Goal: Task Accomplishment & Management: Use online tool/utility

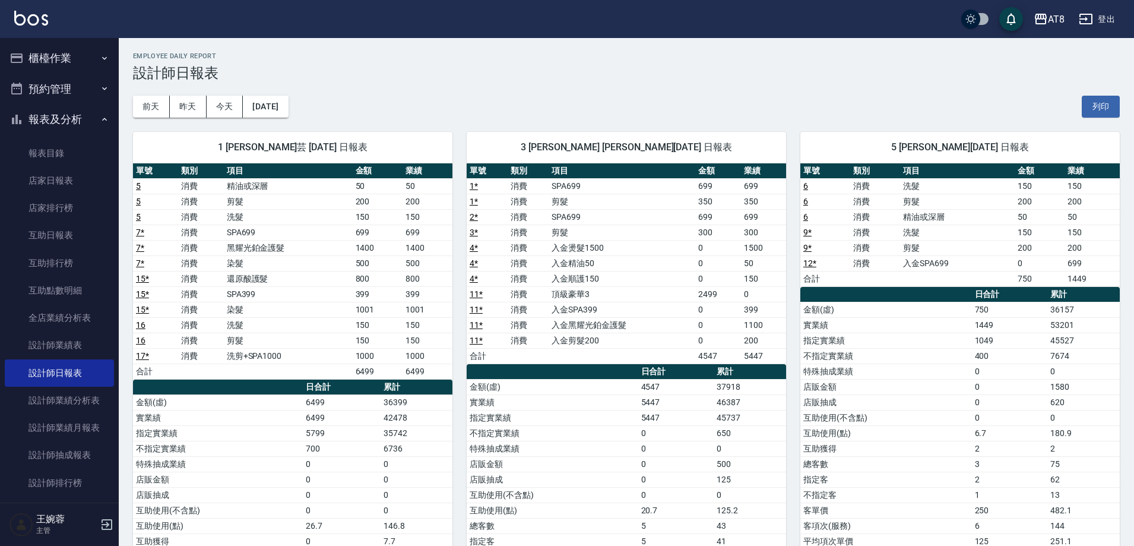
scroll to position [29, 0]
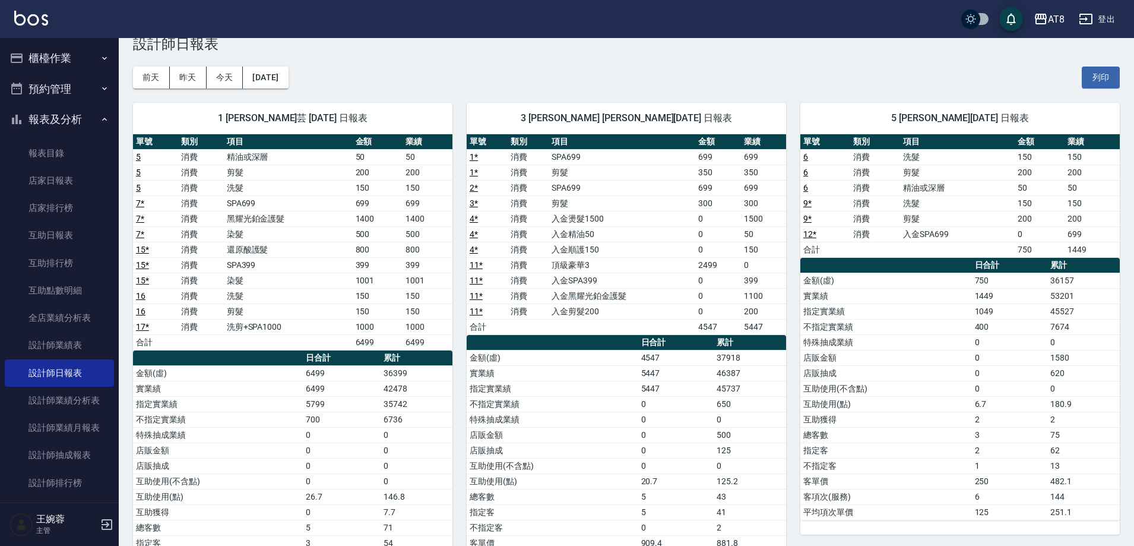
click at [27, 13] on img at bounding box center [31, 18] width 34 height 15
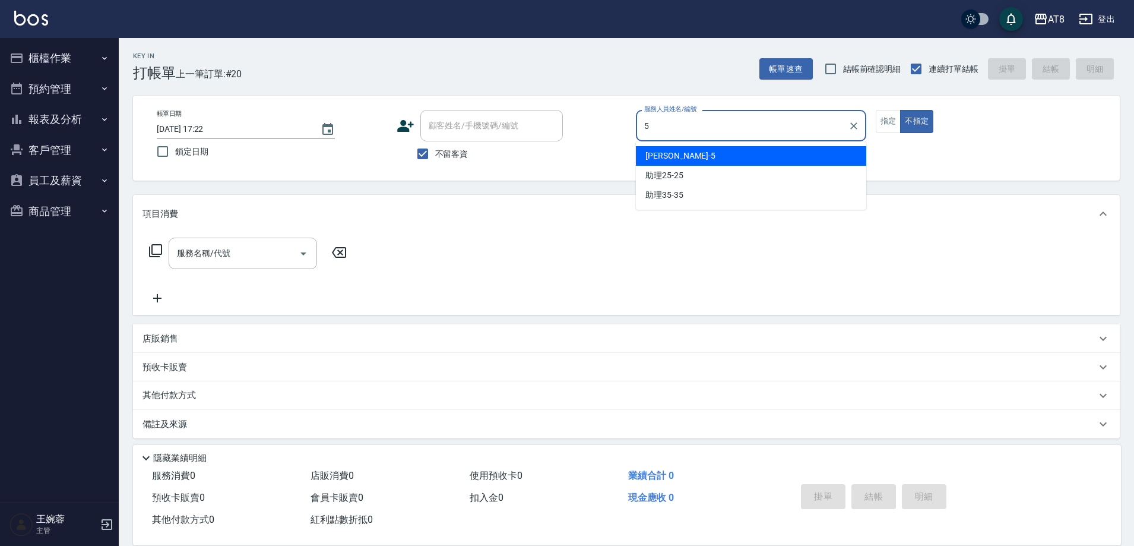
type input "HANK-5"
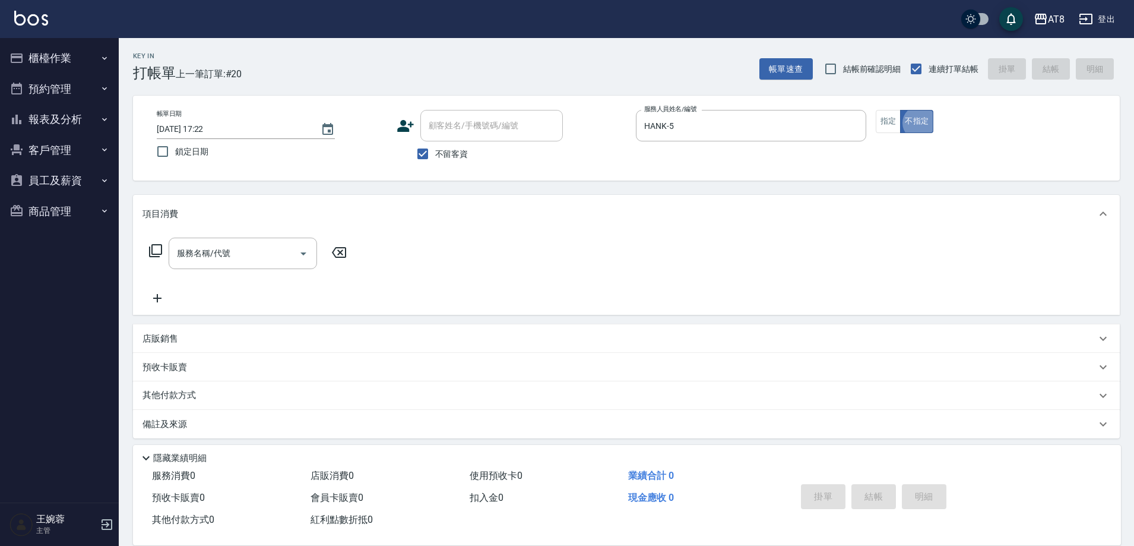
type button "false"
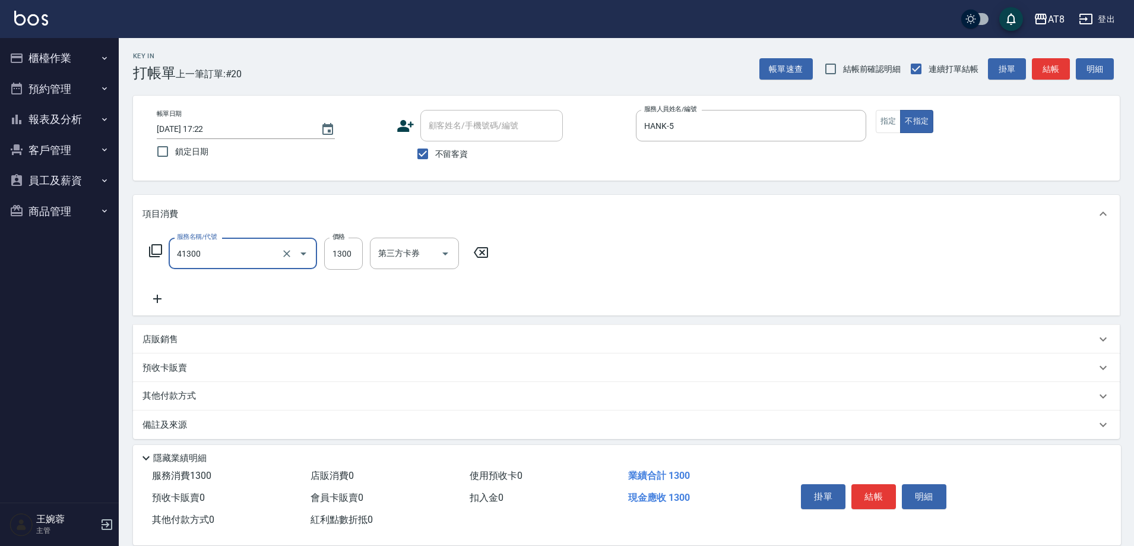
type input "染髮(41300)"
type input "1400"
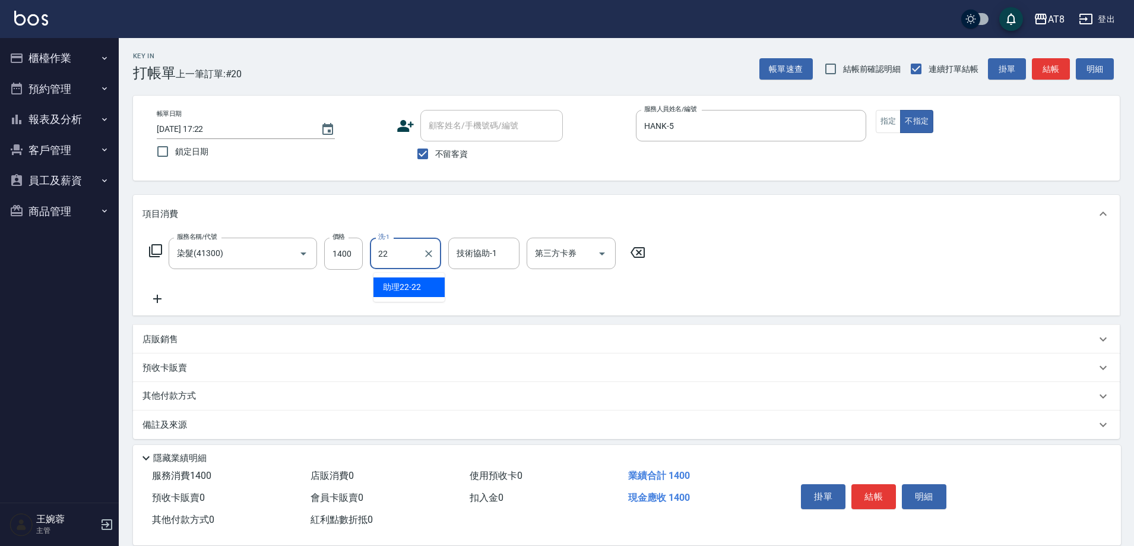
type input "助理22-22"
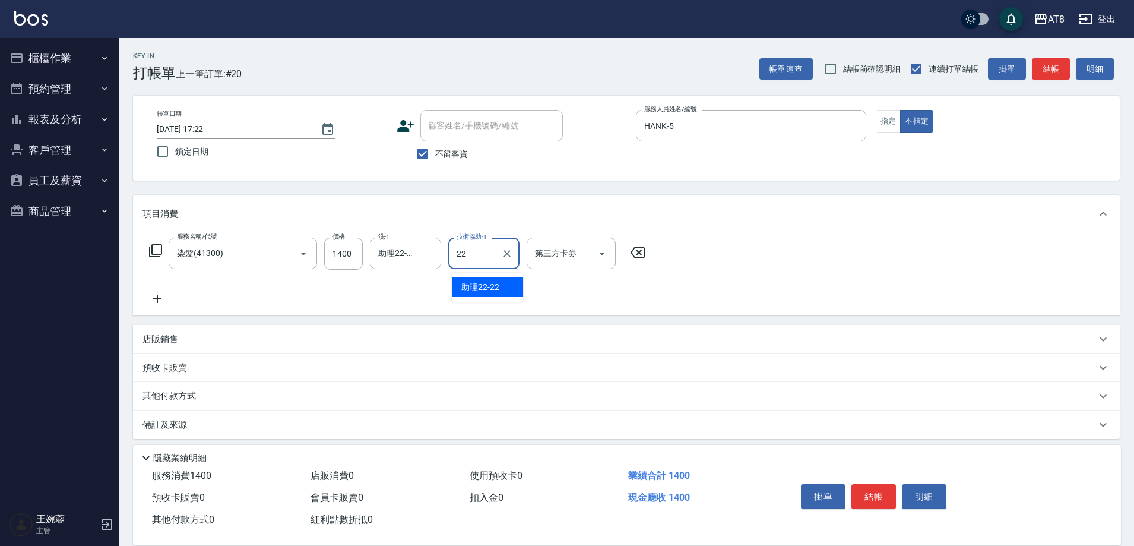
type input "助理22-22"
click at [881, 491] on button "結帳" at bounding box center [874, 496] width 45 height 25
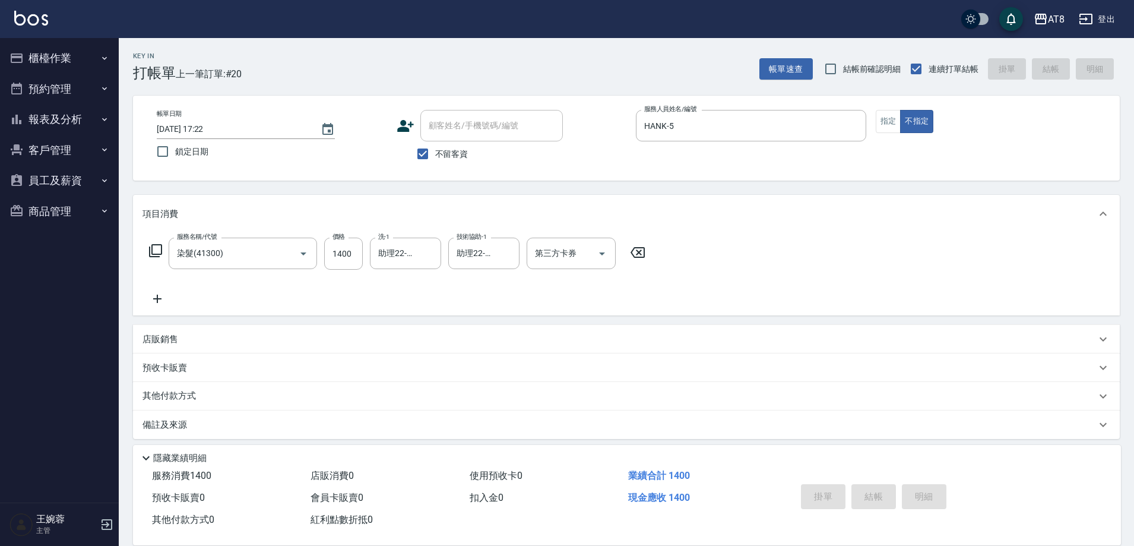
type input "[DATE] 17:23"
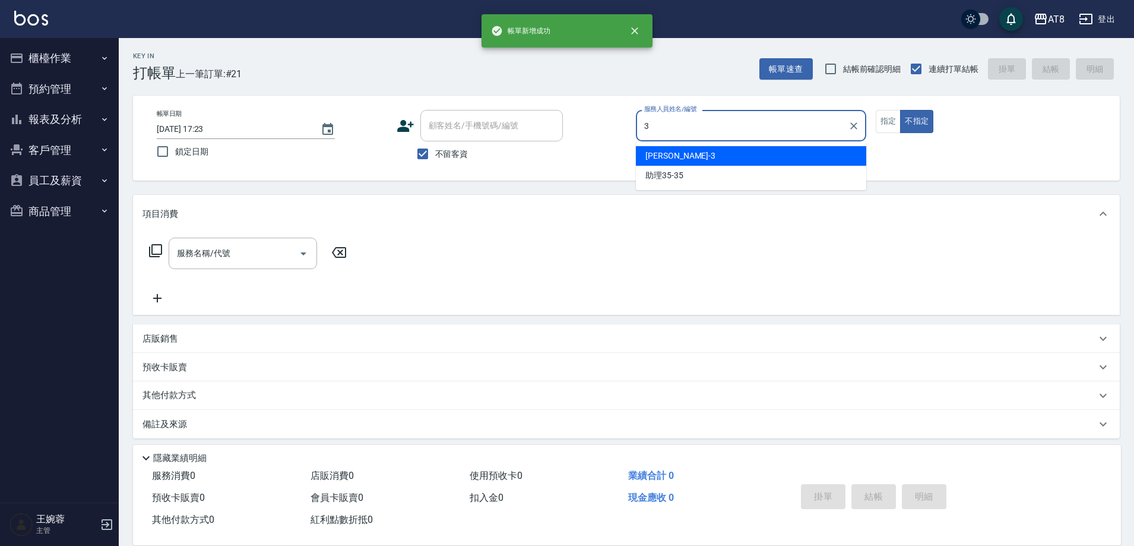
type input "[PERSON_NAME]-3"
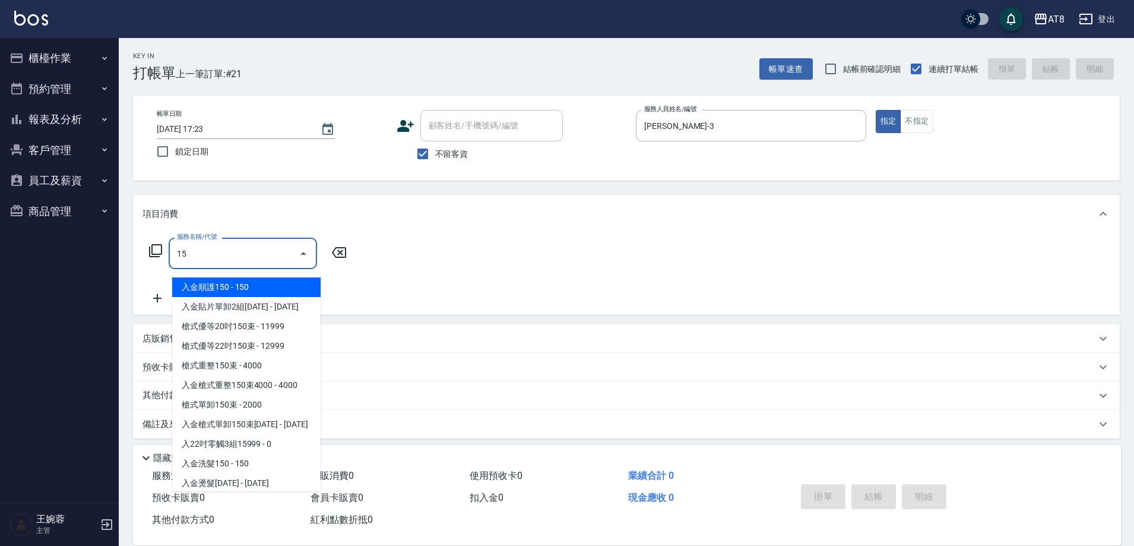
type input "150"
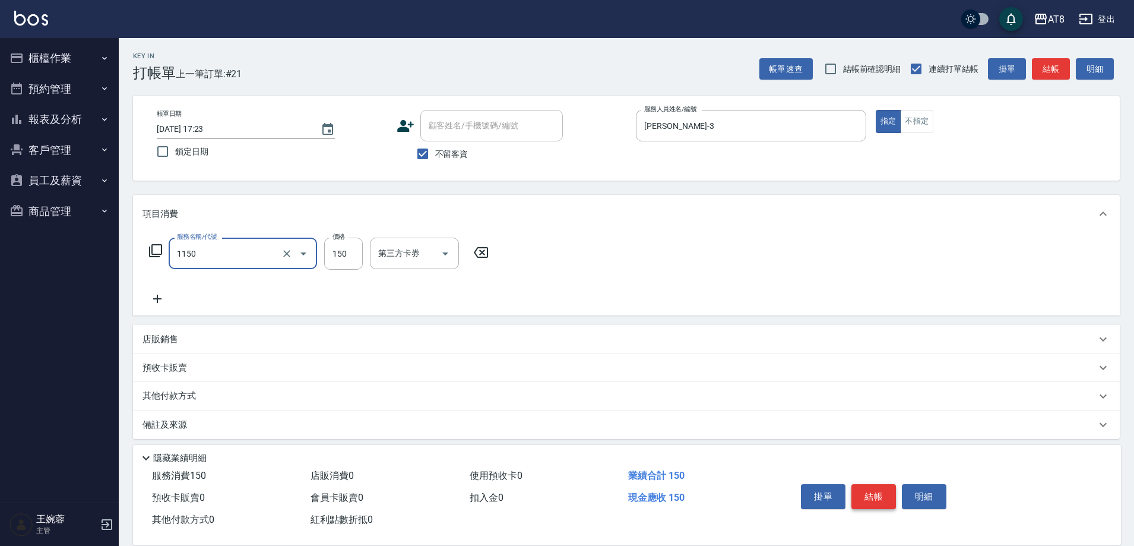
type input "洗髮(1150)"
type input "200"
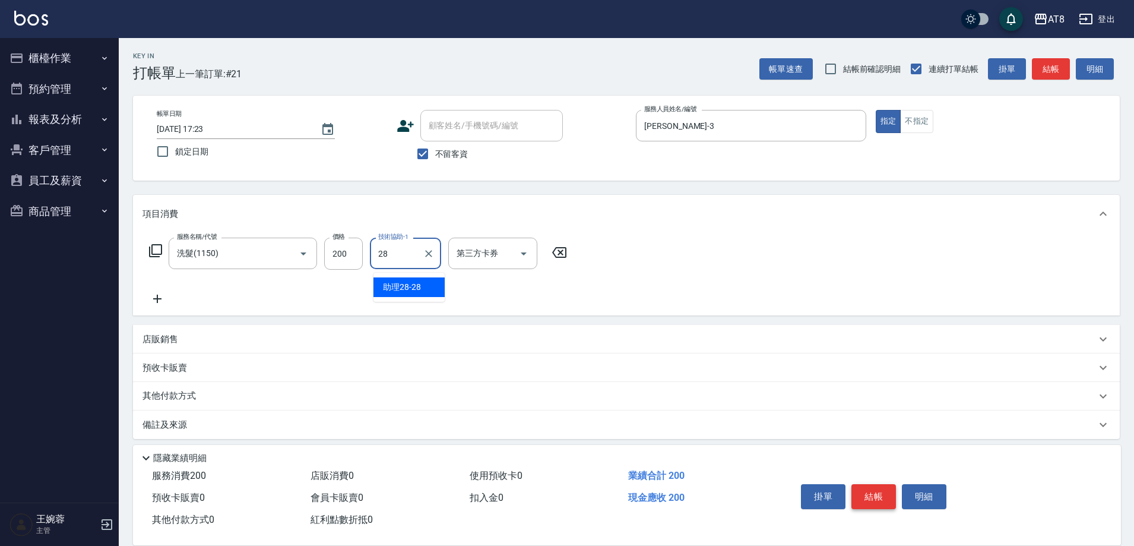
type input "助理28-28"
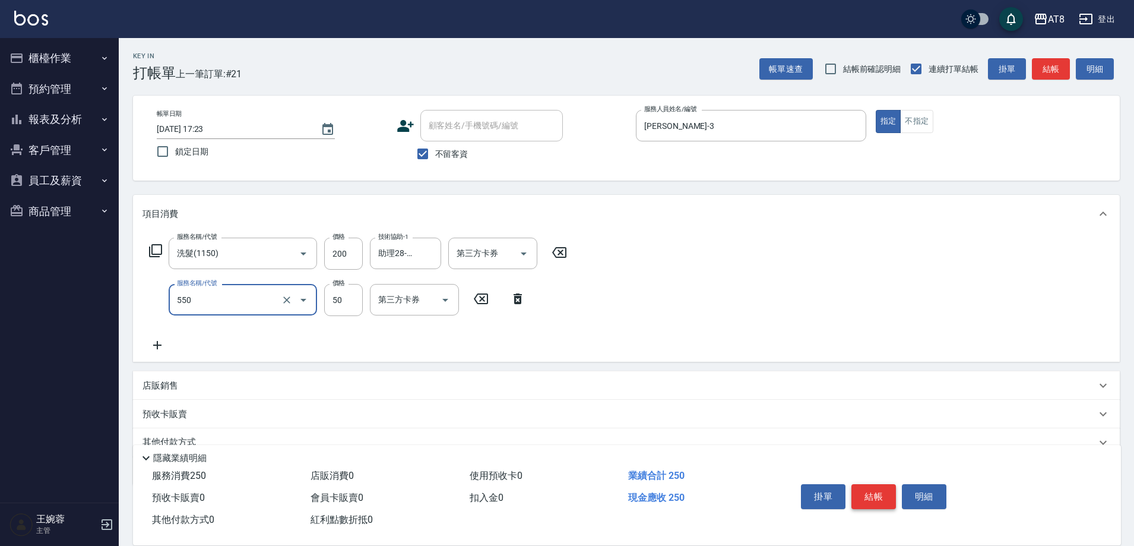
type input "精油或深層(550)"
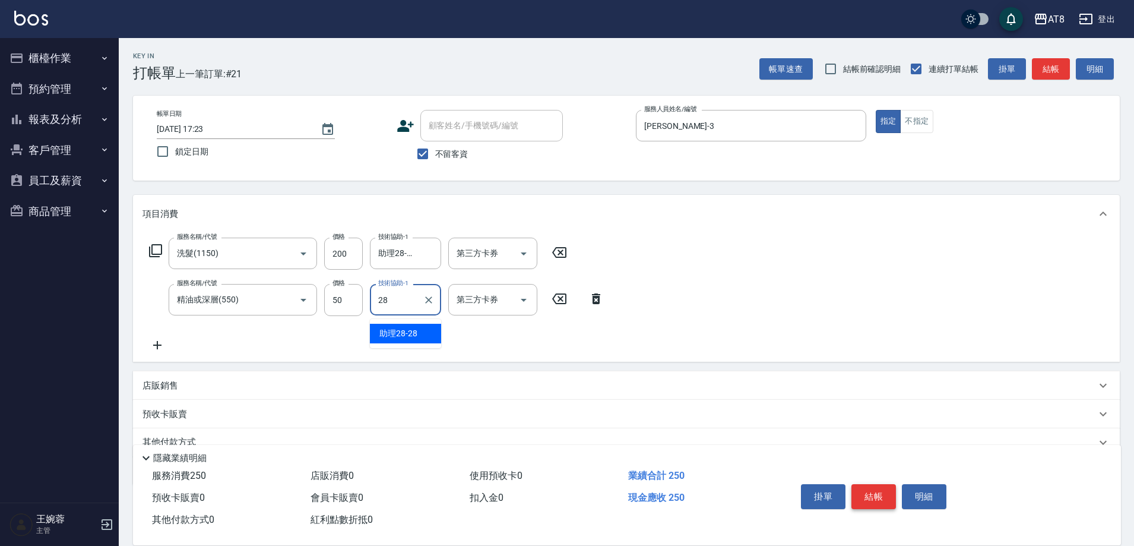
type input "助理28-28"
click at [881, 491] on button "結帳" at bounding box center [874, 496] width 45 height 25
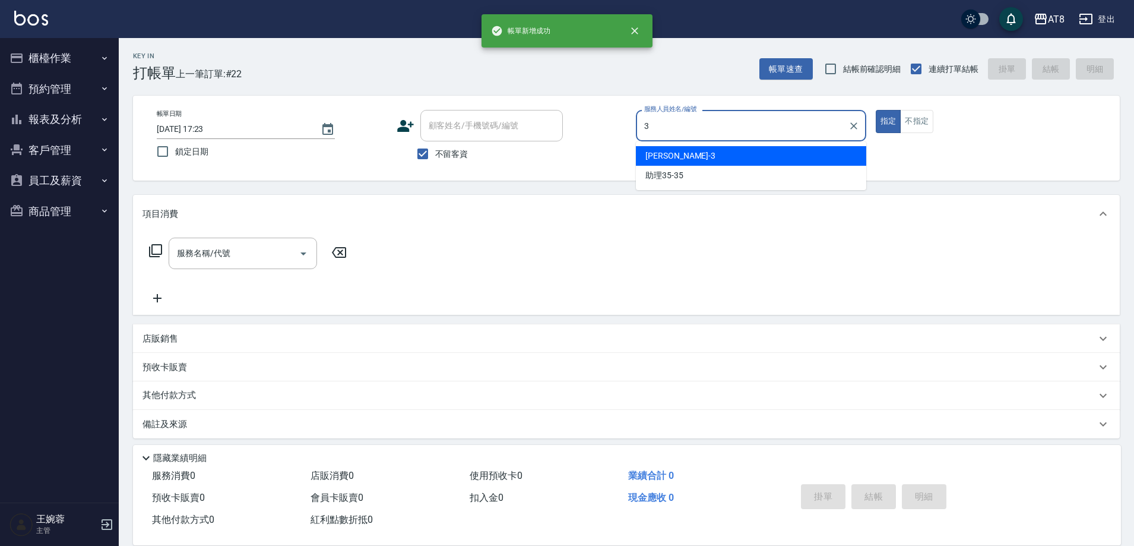
type input "[PERSON_NAME]-3"
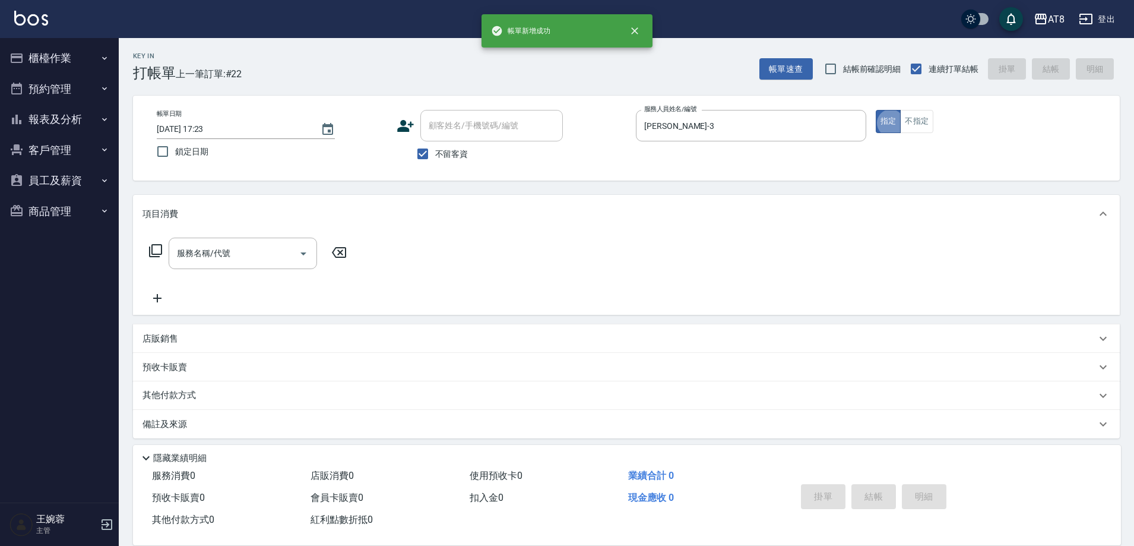
type button "true"
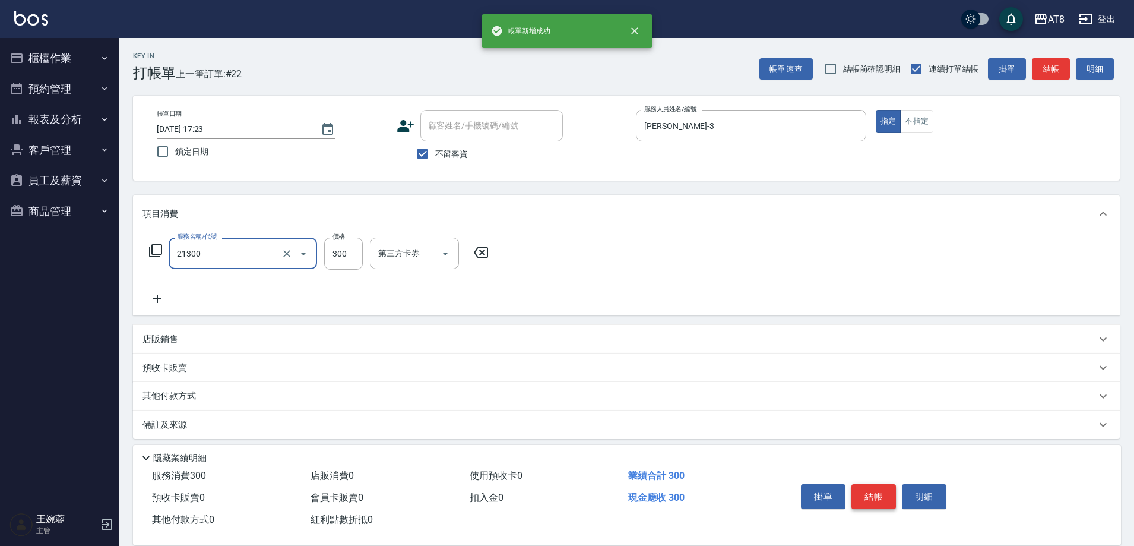
type input "剪髮(21300)"
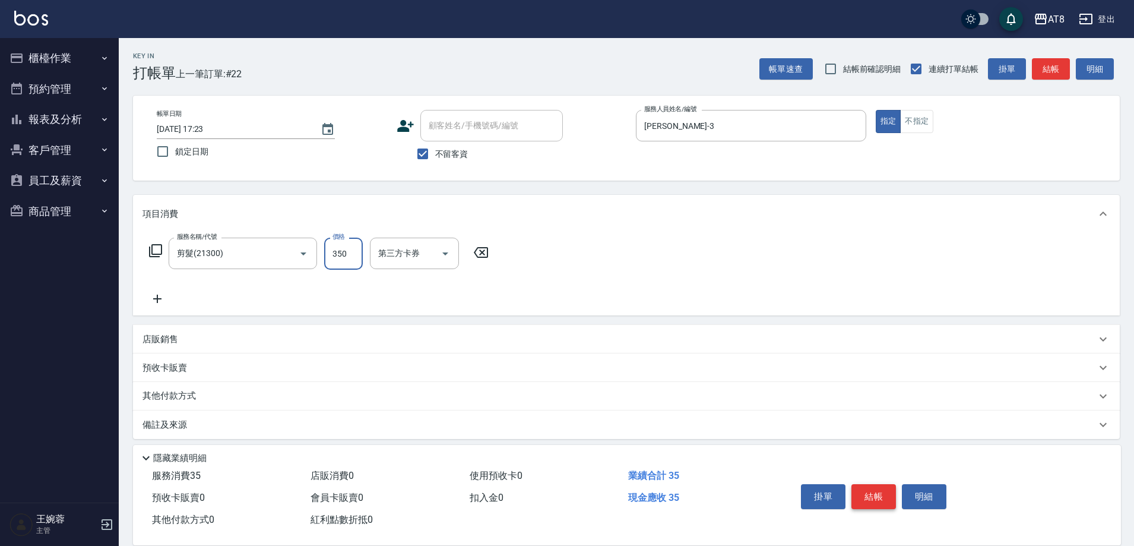
type input "350"
click at [881, 491] on button "結帳" at bounding box center [874, 496] width 45 height 25
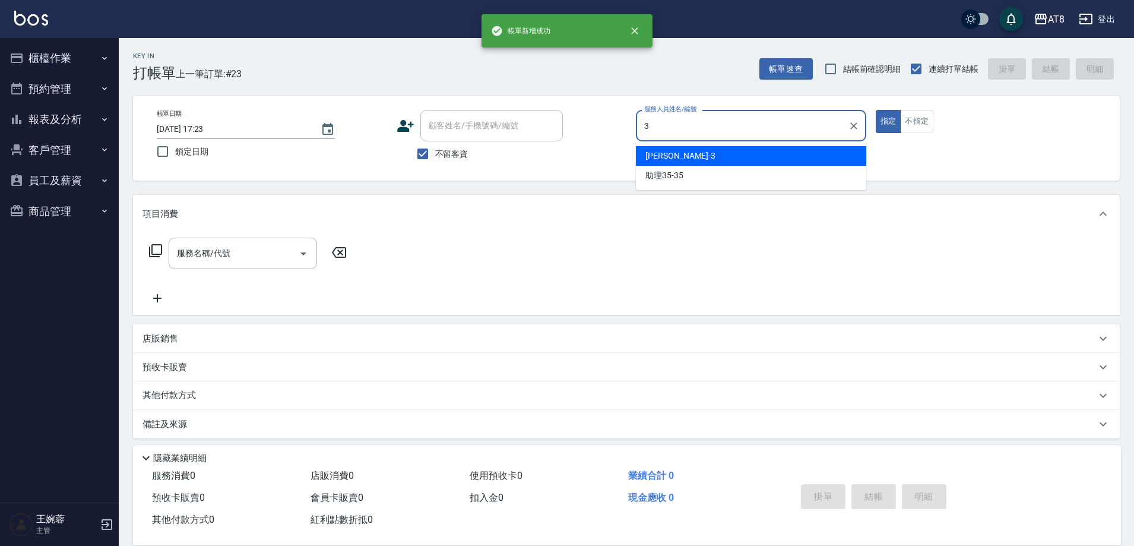
type input "[PERSON_NAME]-3"
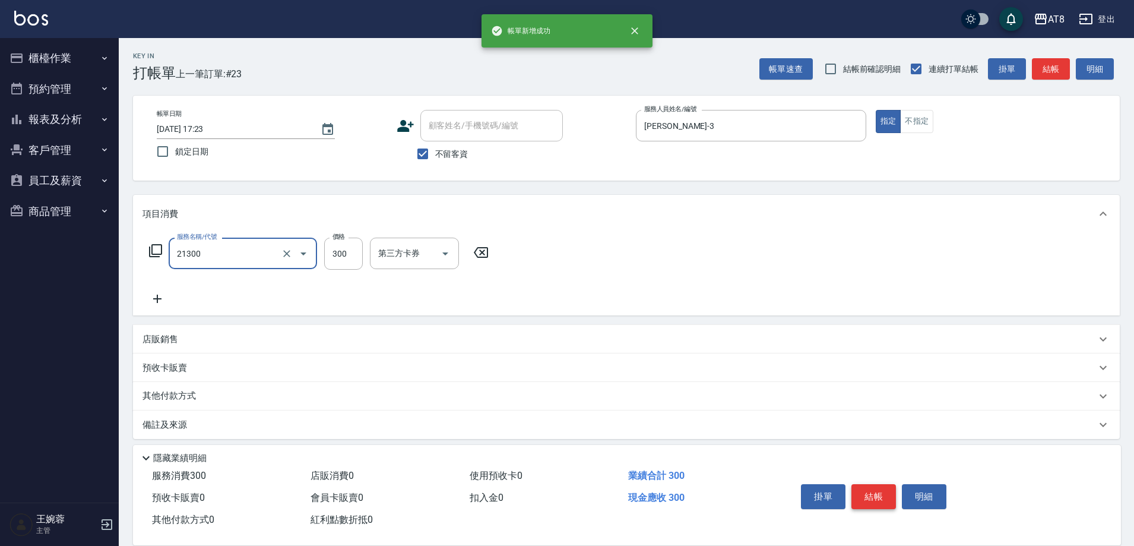
type input "剪髮(21300)"
click at [881, 491] on button "結帳" at bounding box center [874, 496] width 45 height 25
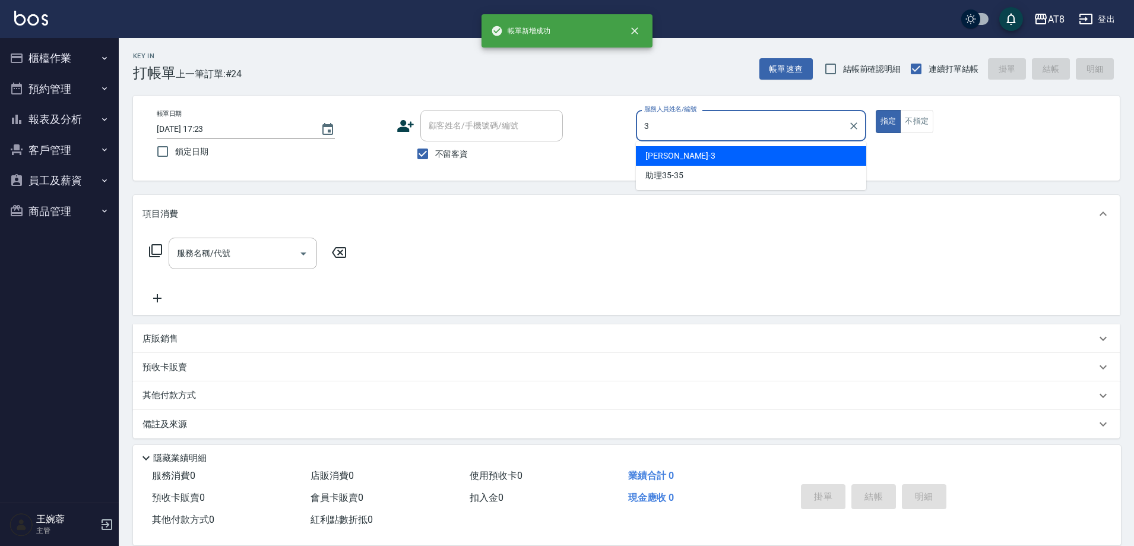
type input "[PERSON_NAME]-3"
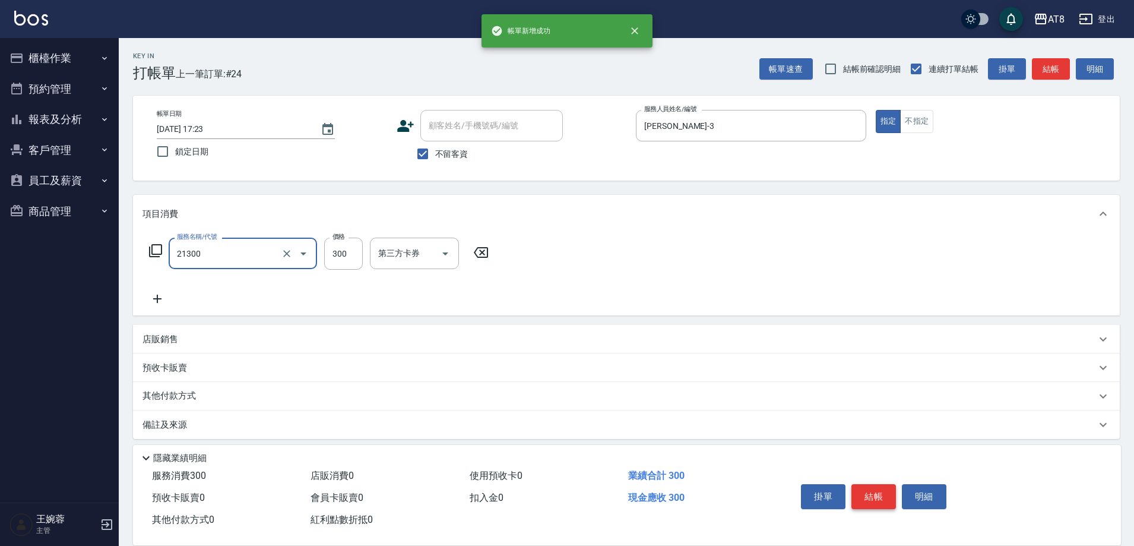
type input "剪髮(21300)"
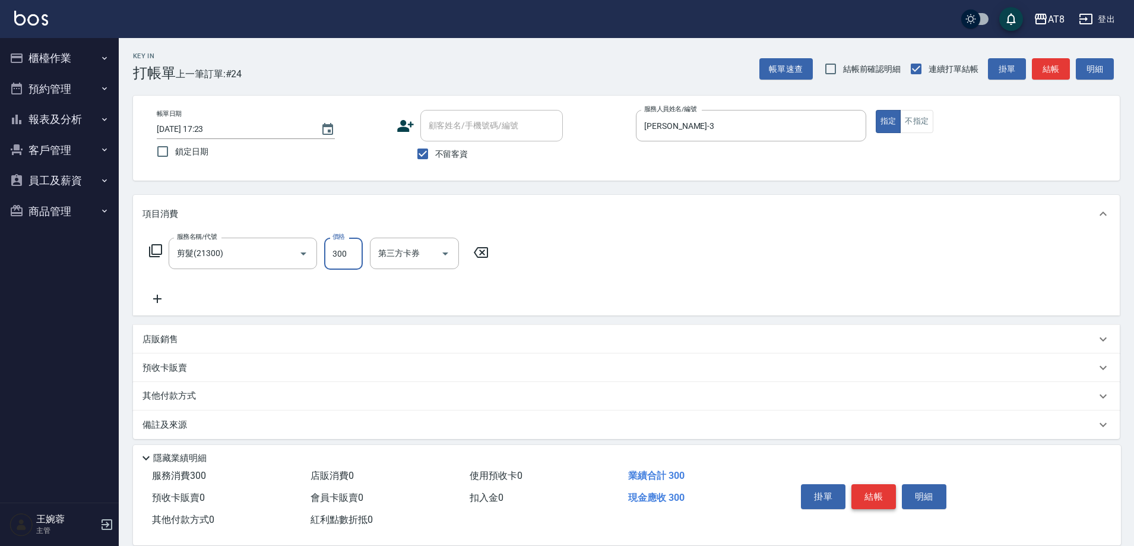
click at [881, 491] on button "結帳" at bounding box center [874, 496] width 45 height 25
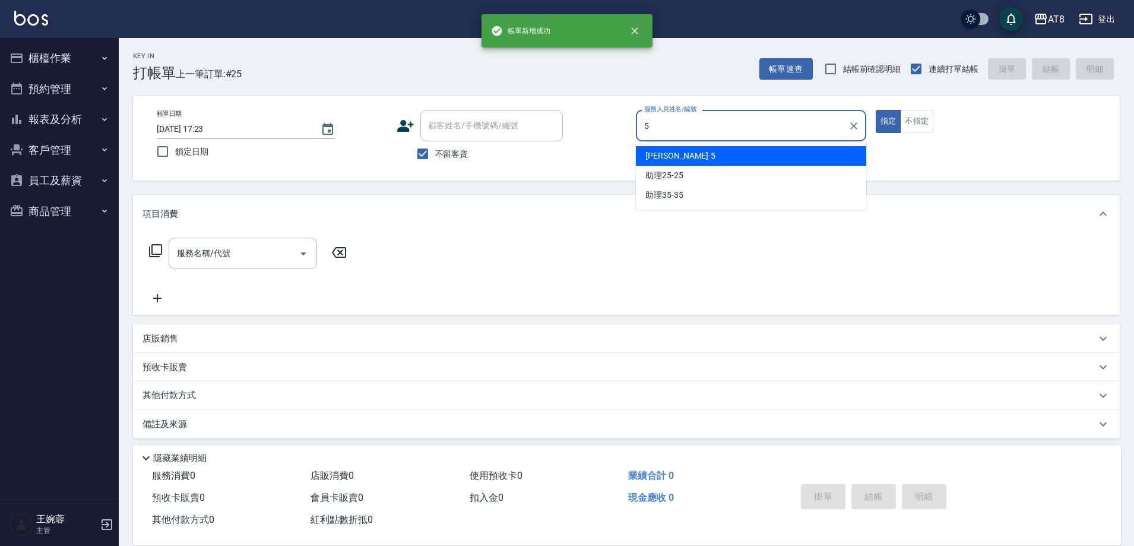
type input "HANK-5"
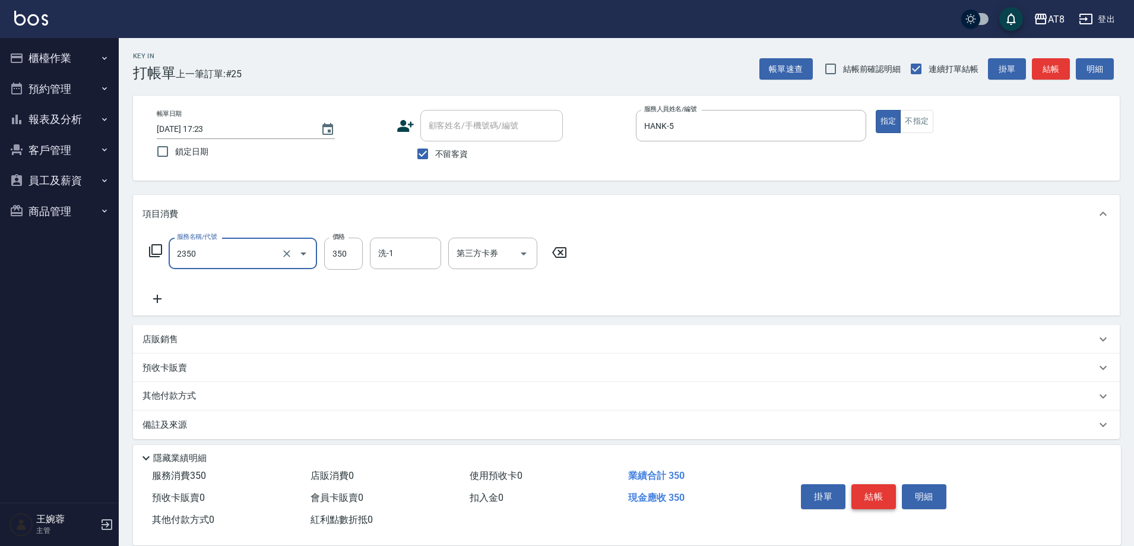
type input "入金洗剪350(2350)"
type input "助理28-28"
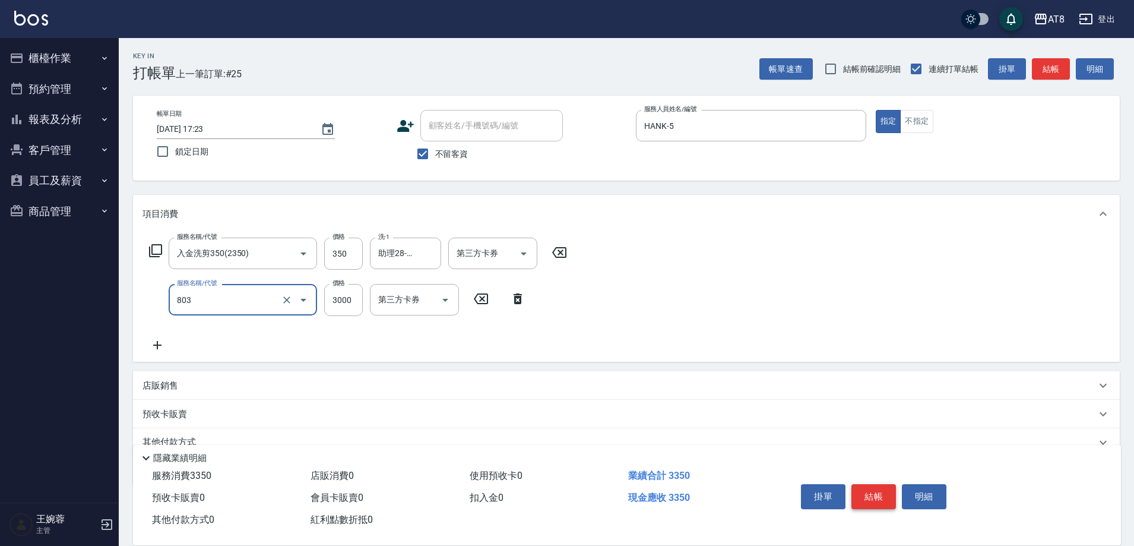
type input "頂級豪華3(803)"
click at [519, 258] on icon "Open" at bounding box center [524, 253] width 14 height 14
type input "49"
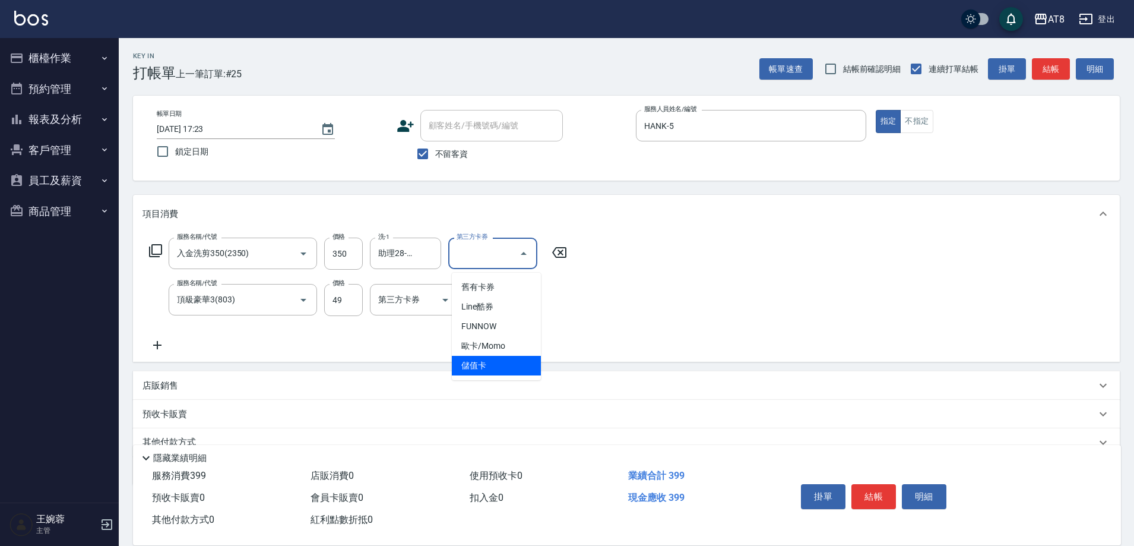
click at [512, 361] on span "儲值卡" at bounding box center [496, 366] width 89 height 20
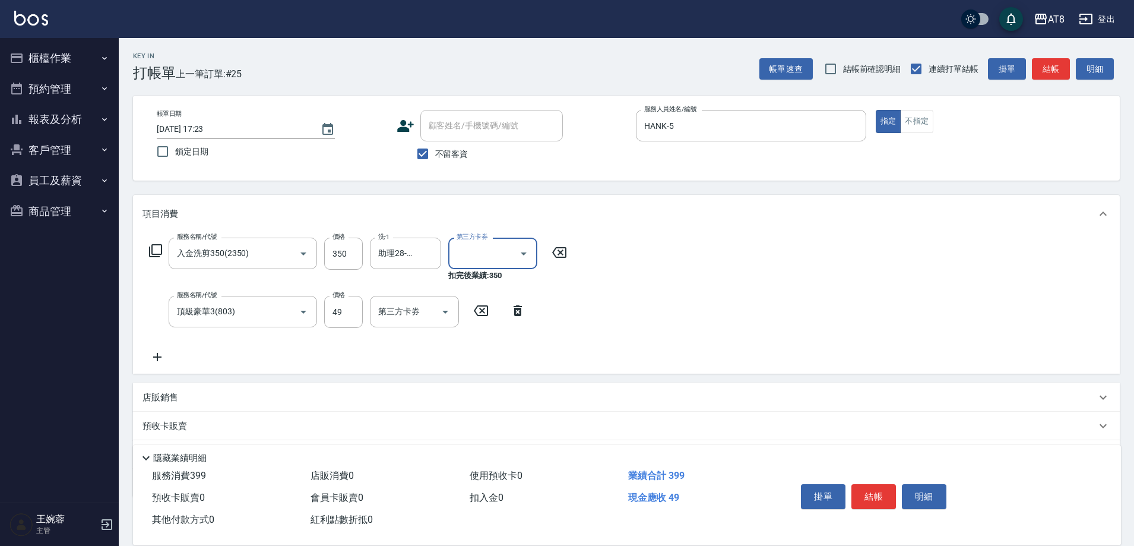
type input "儲值卡"
click at [863, 487] on button "結帳" at bounding box center [874, 496] width 45 height 25
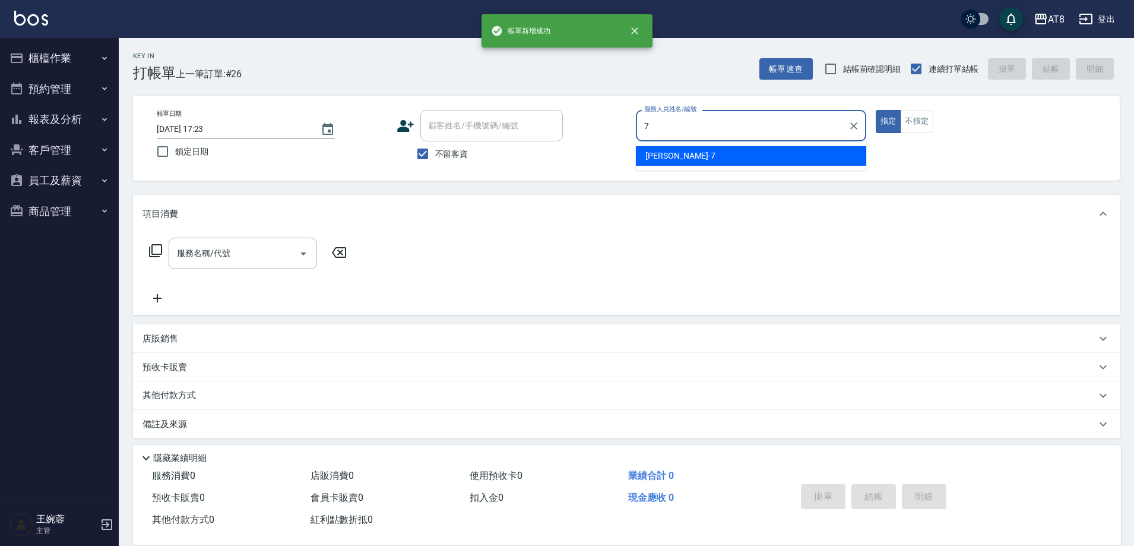
type input "[PERSON_NAME]-7"
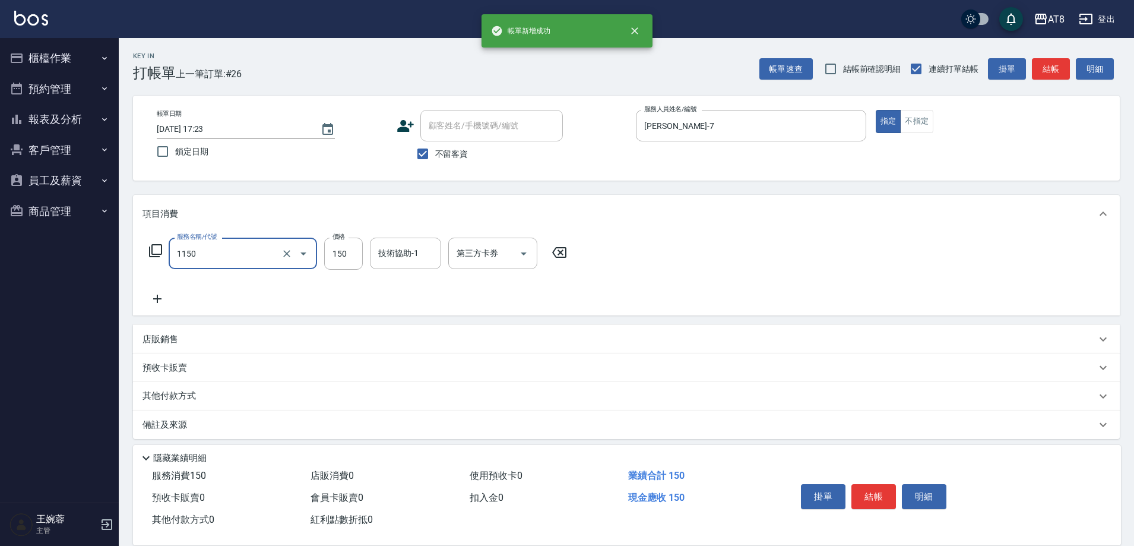
type input "洗髮(1150)"
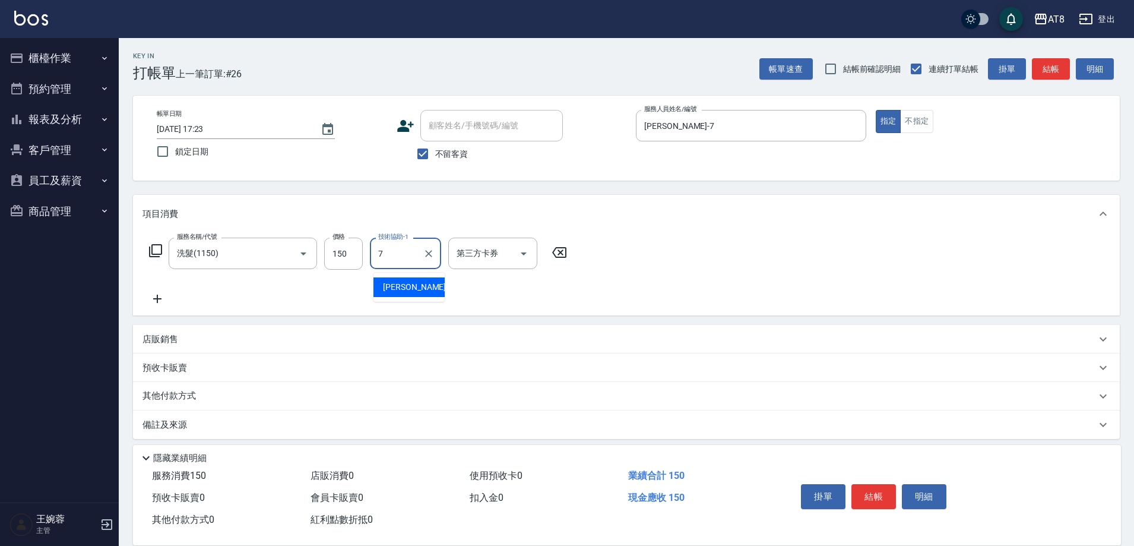
type input "[PERSON_NAME]-7"
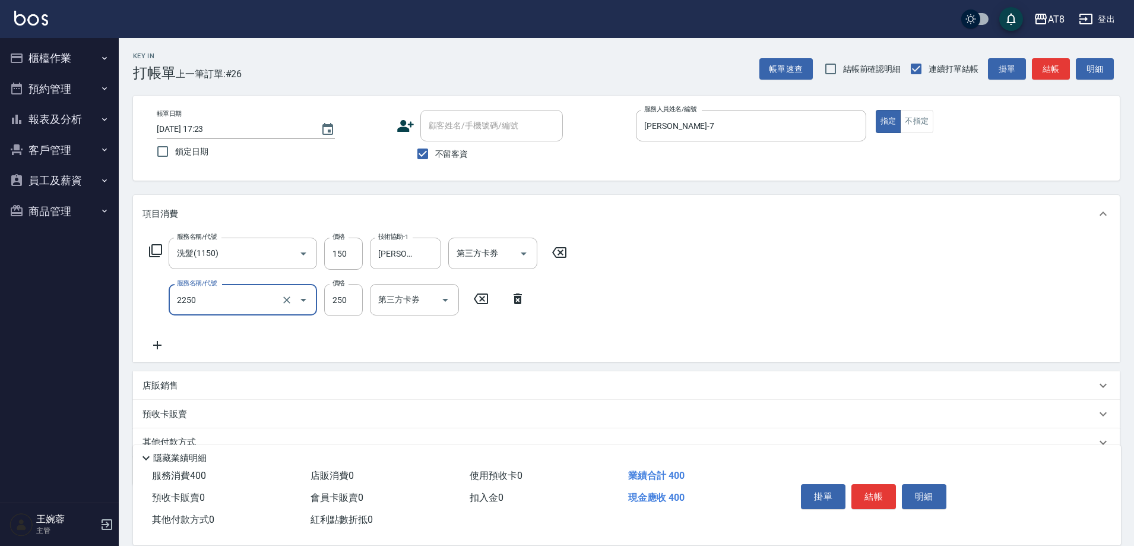
type input "剪髮(2250)"
click at [863, 488] on button "結帳" at bounding box center [874, 496] width 45 height 25
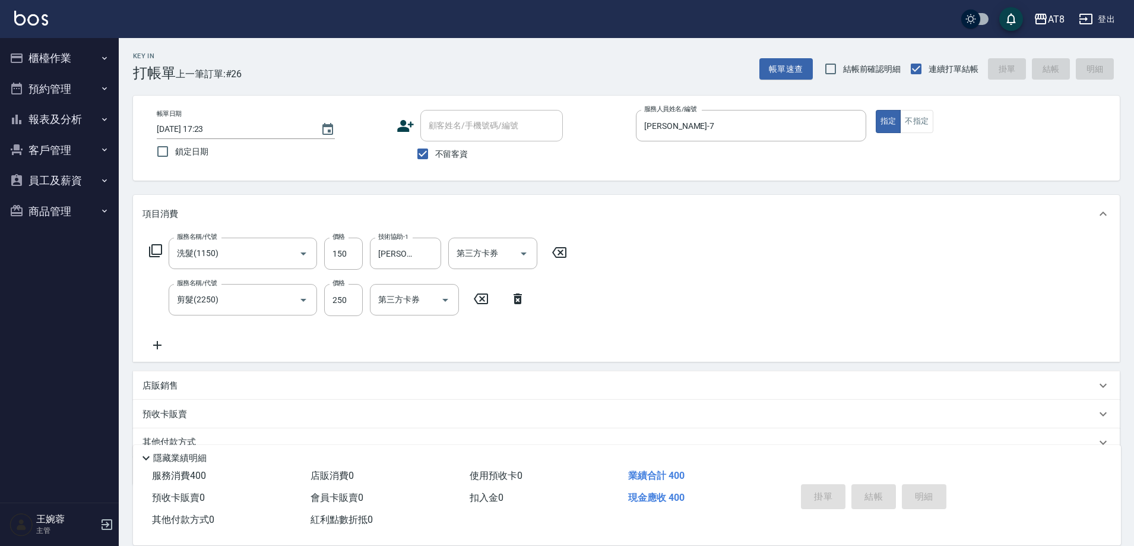
type input "[DATE] 17:24"
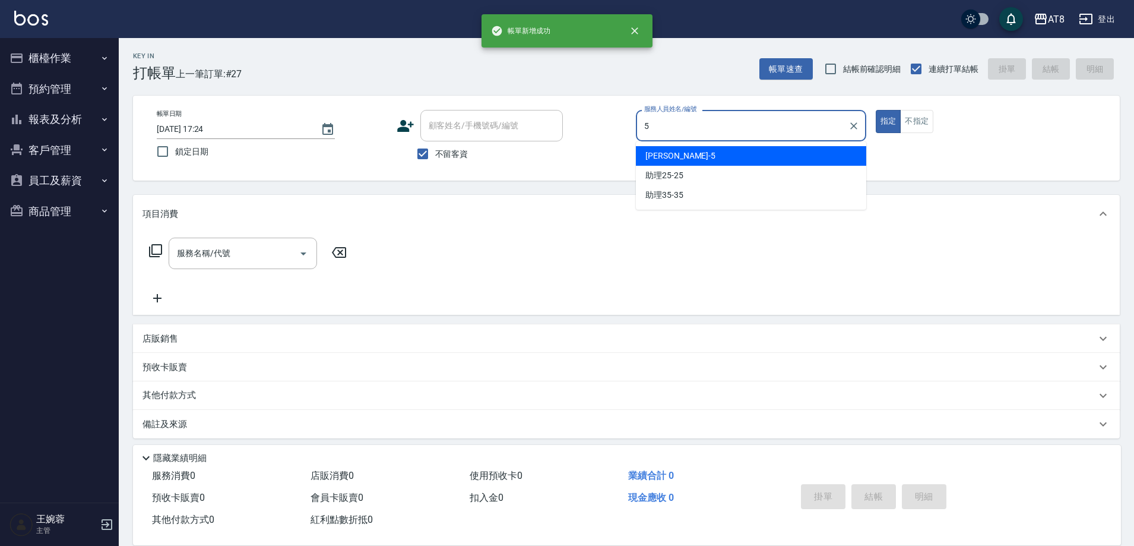
type input "HANK-5"
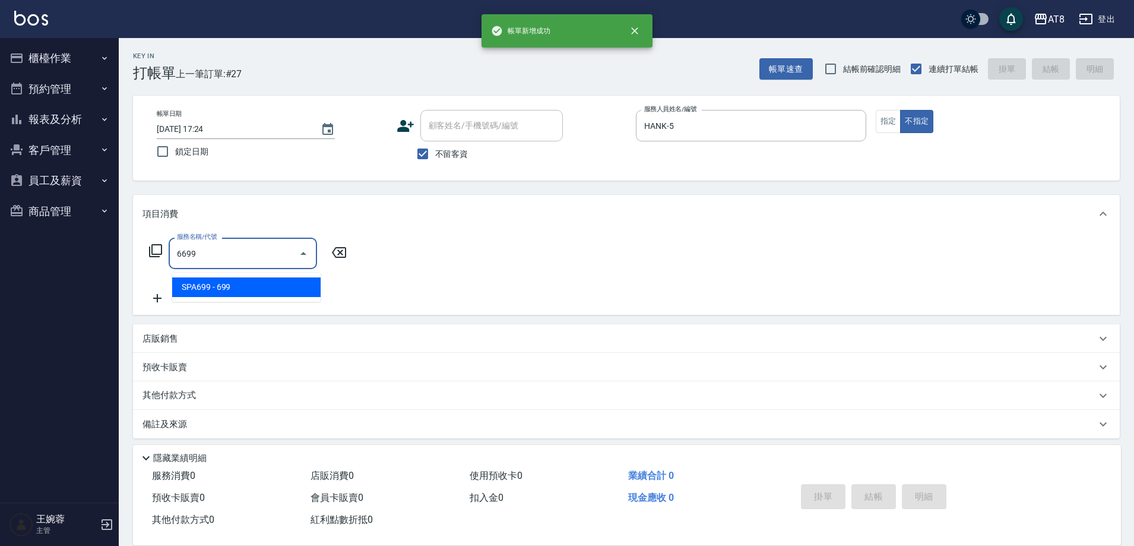
type input "SPA699(6699)"
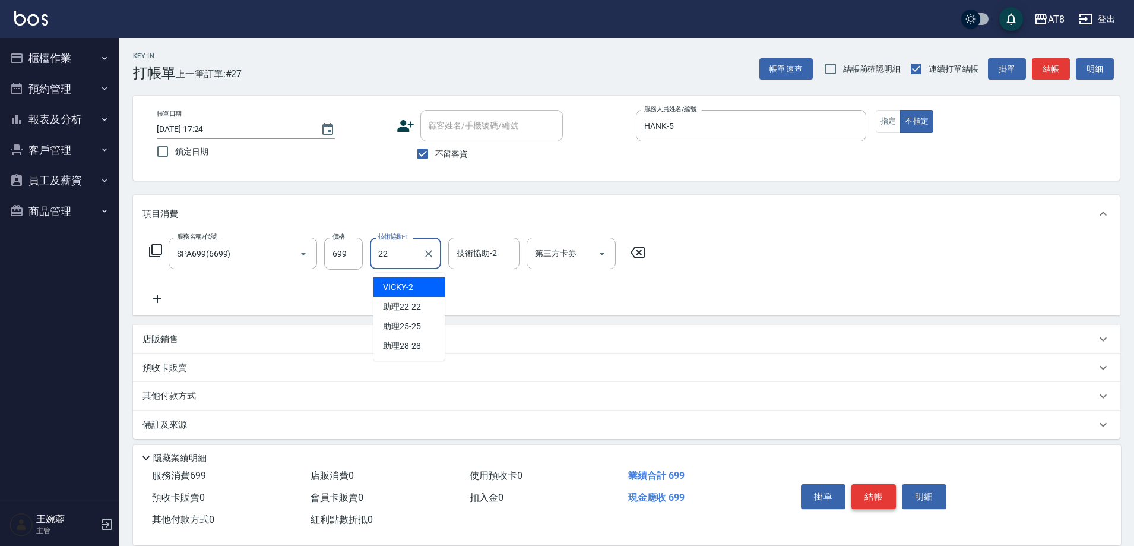
type input "助理22-22"
click at [863, 488] on button "結帳" at bounding box center [874, 496] width 45 height 25
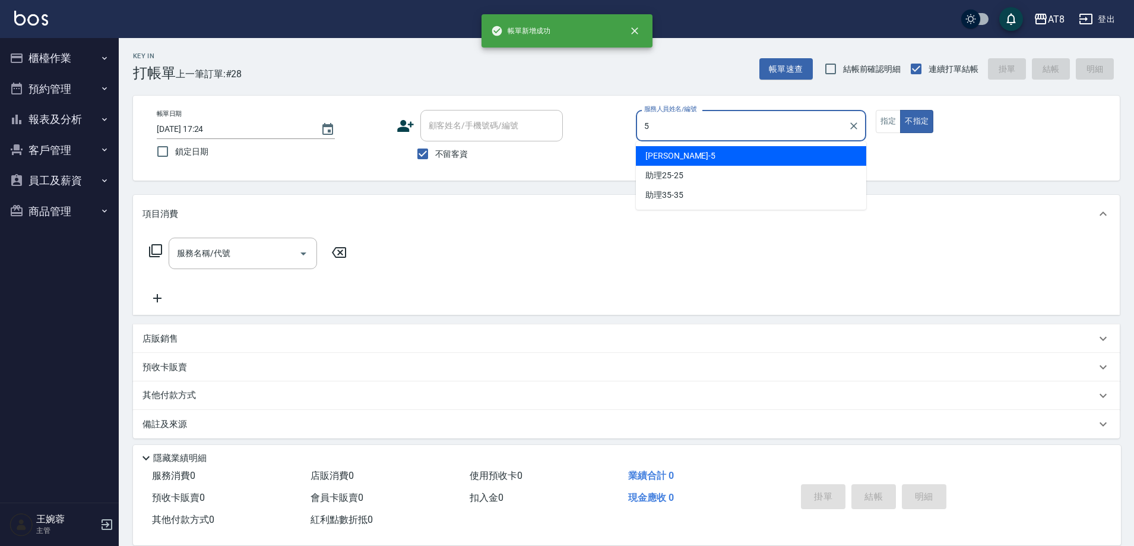
type input "HANK-5"
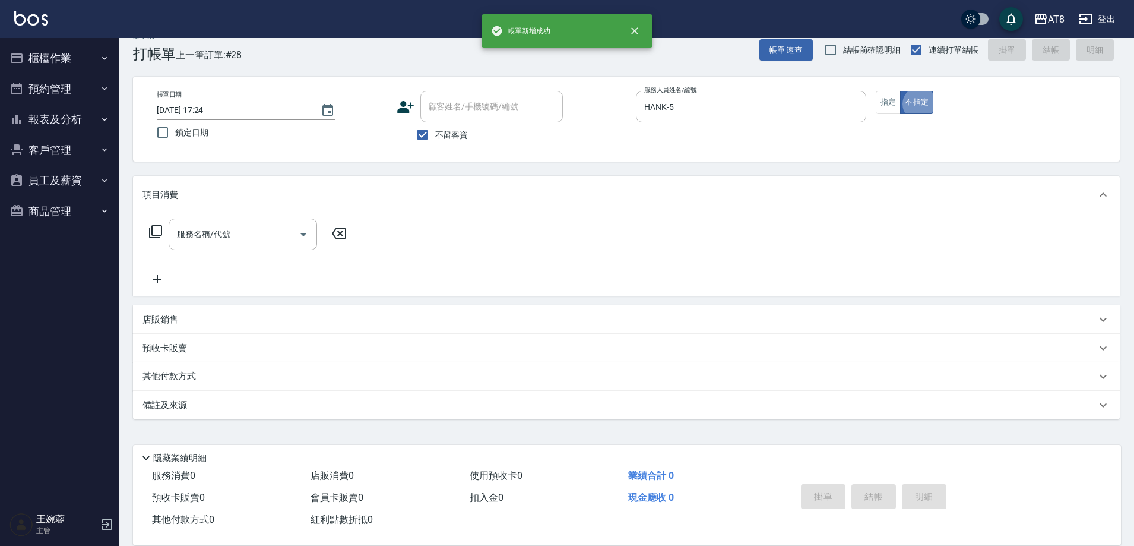
scroll to position [24, 0]
